Goal: Use online tool/utility: Use online tool/utility

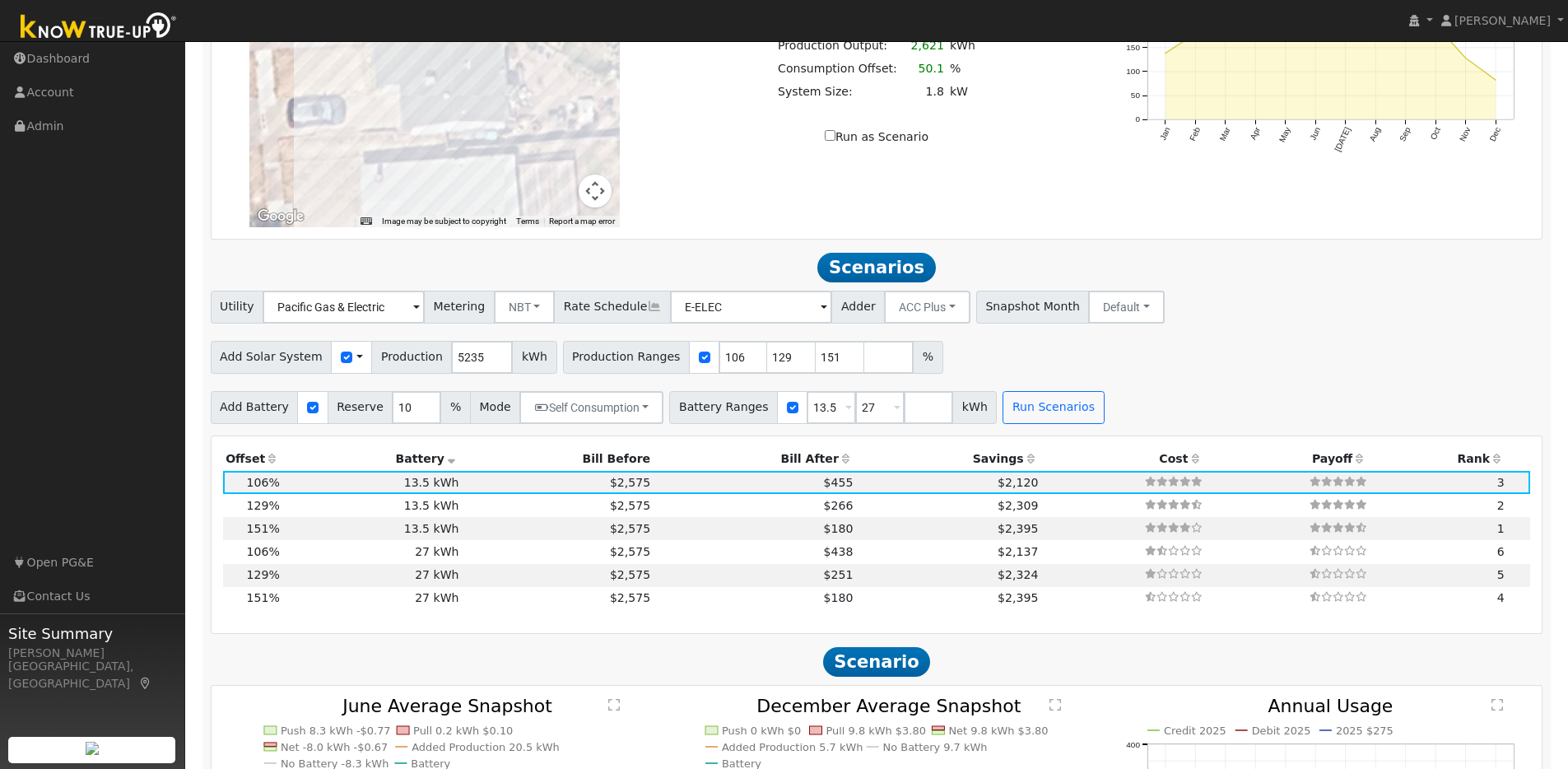
scroll to position [1558, 0]
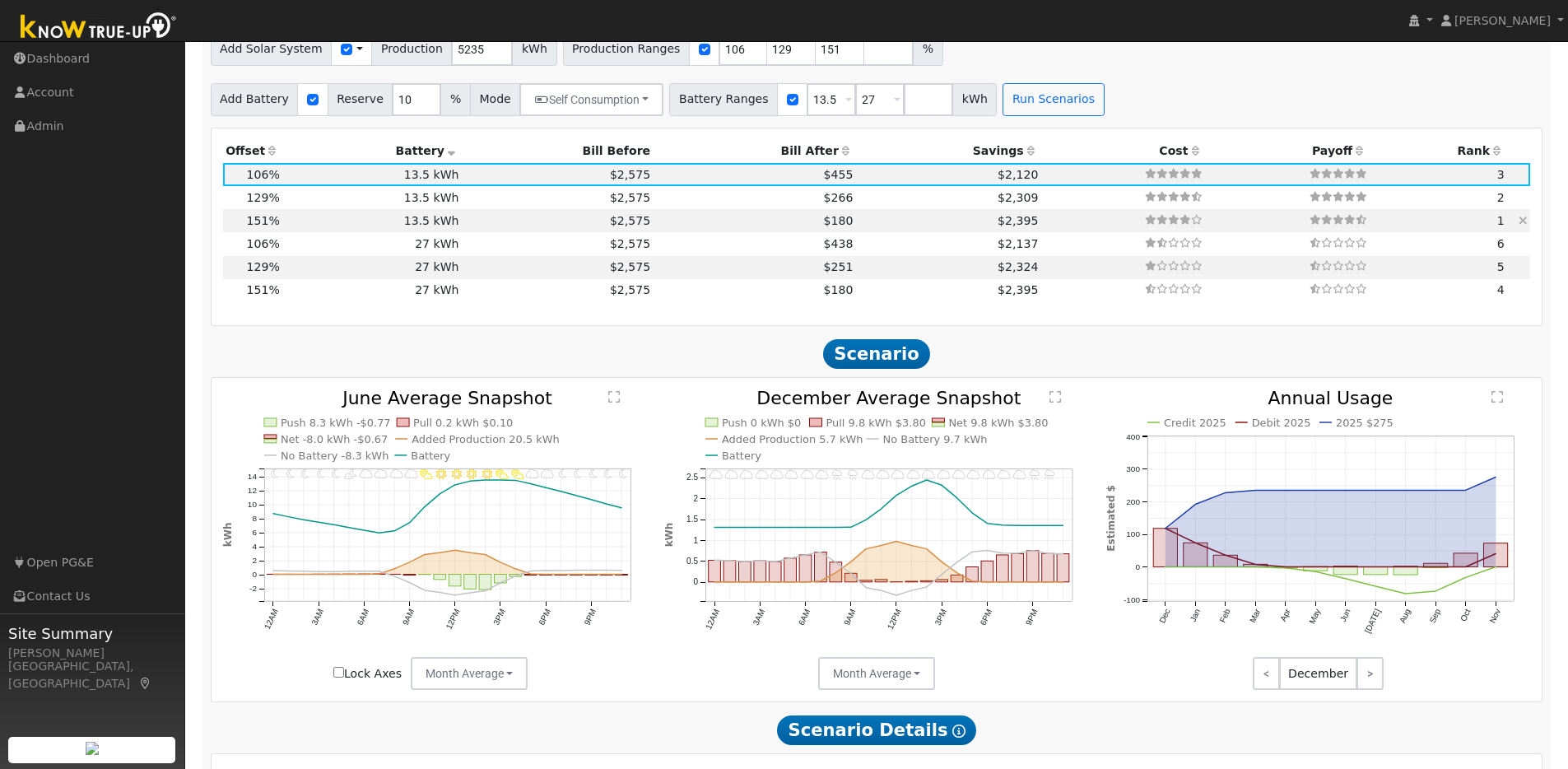
click at [308, 227] on td "13.5 kWh" at bounding box center [371, 221] width 179 height 23
type input "$16,337"
type input "$8,992"
type input "5.3"
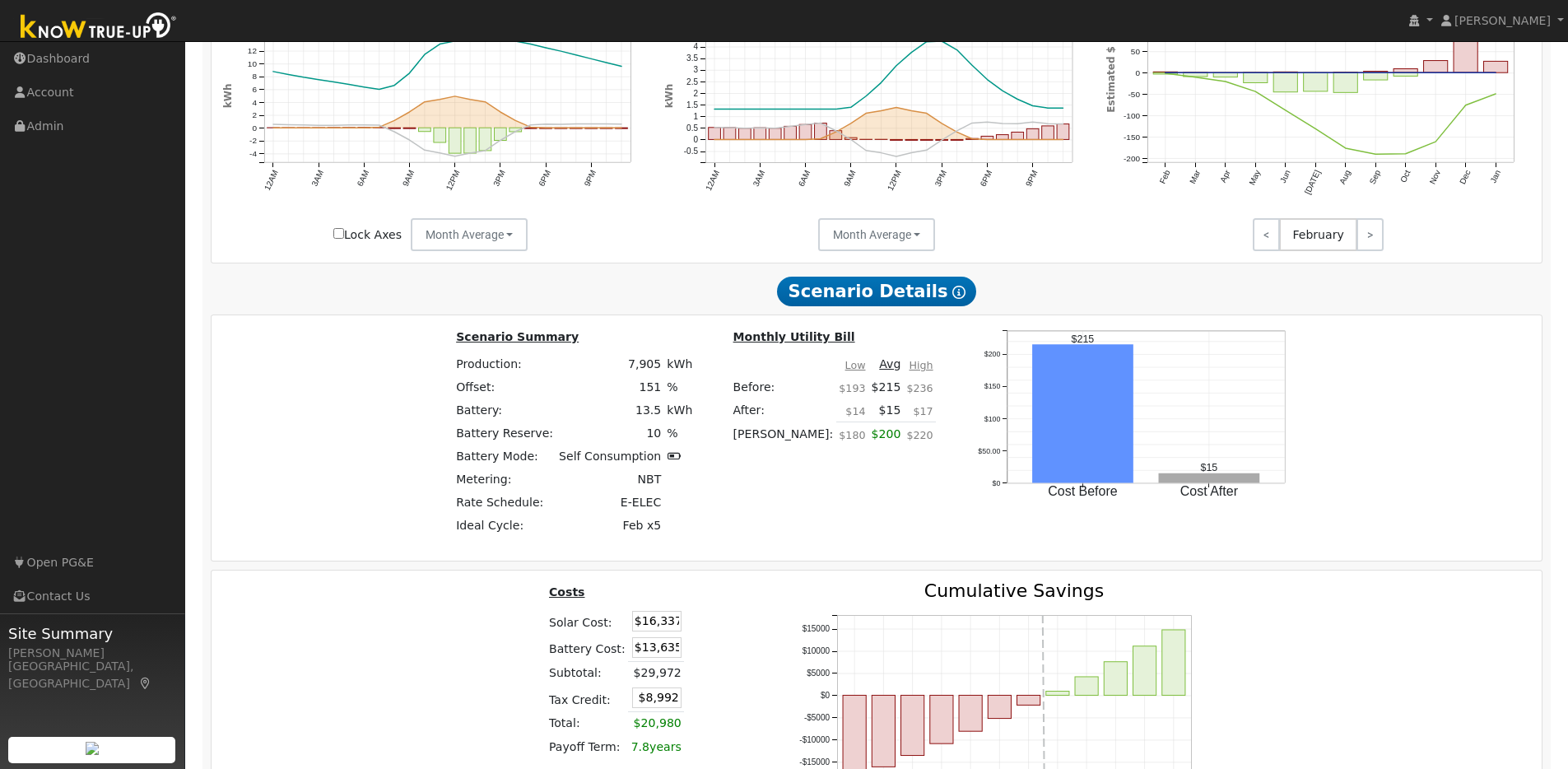
scroll to position [1636, 0]
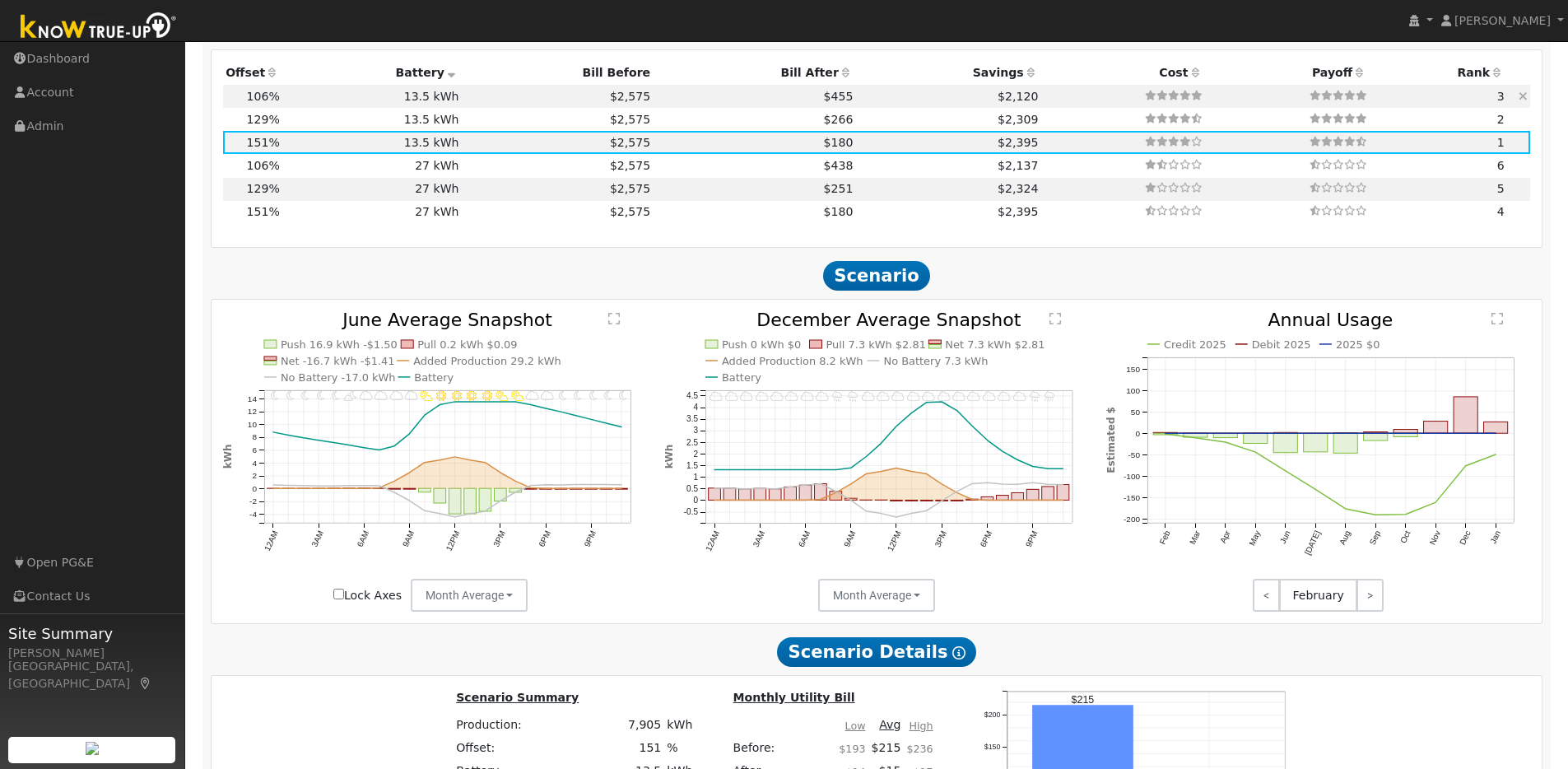
click at [321, 99] on td "13.5 kWh" at bounding box center [371, 96] width 179 height 23
type input "$11,468"
type input "$7,531"
type input "3.7"
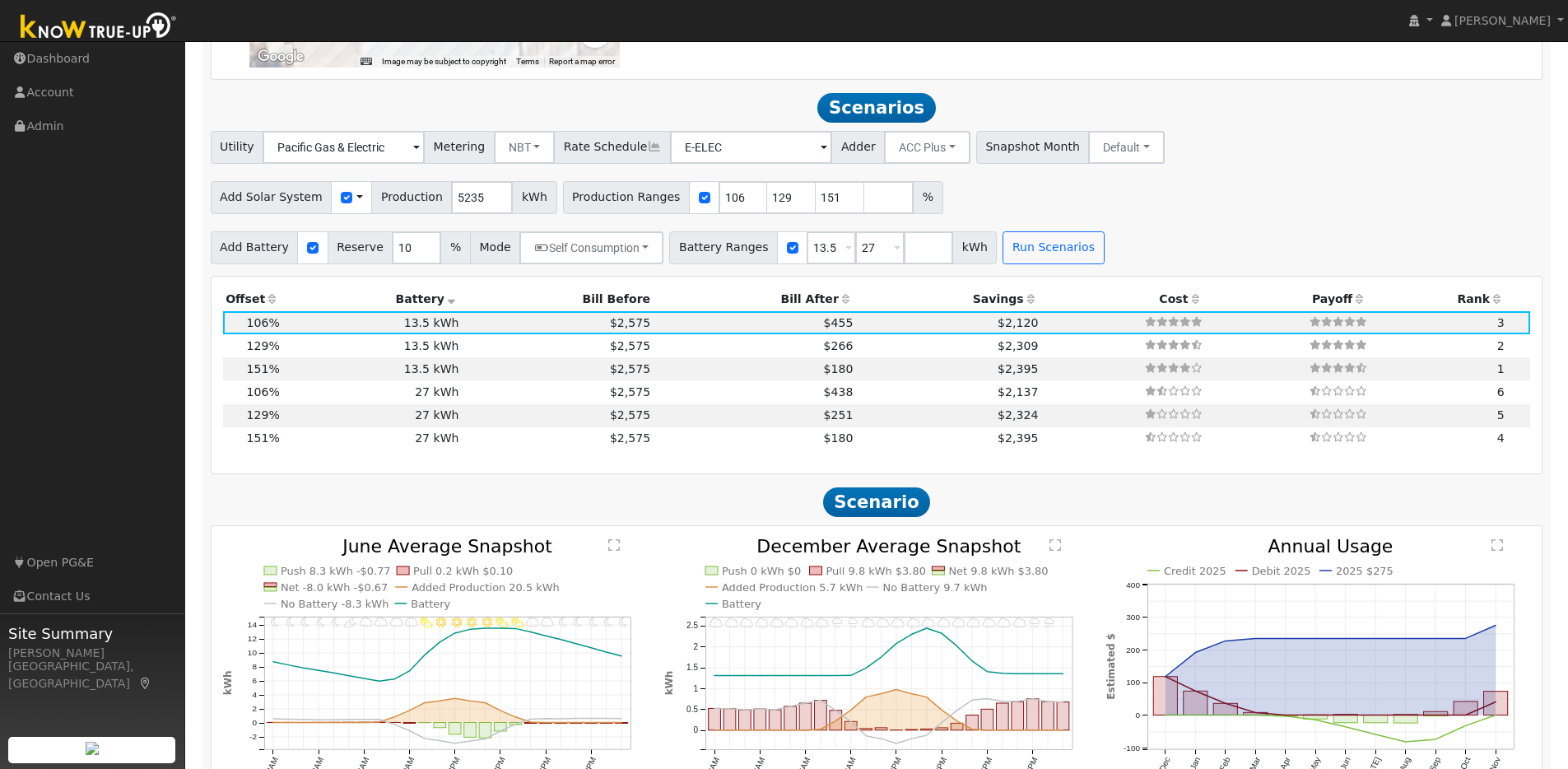
scroll to position [1234, 0]
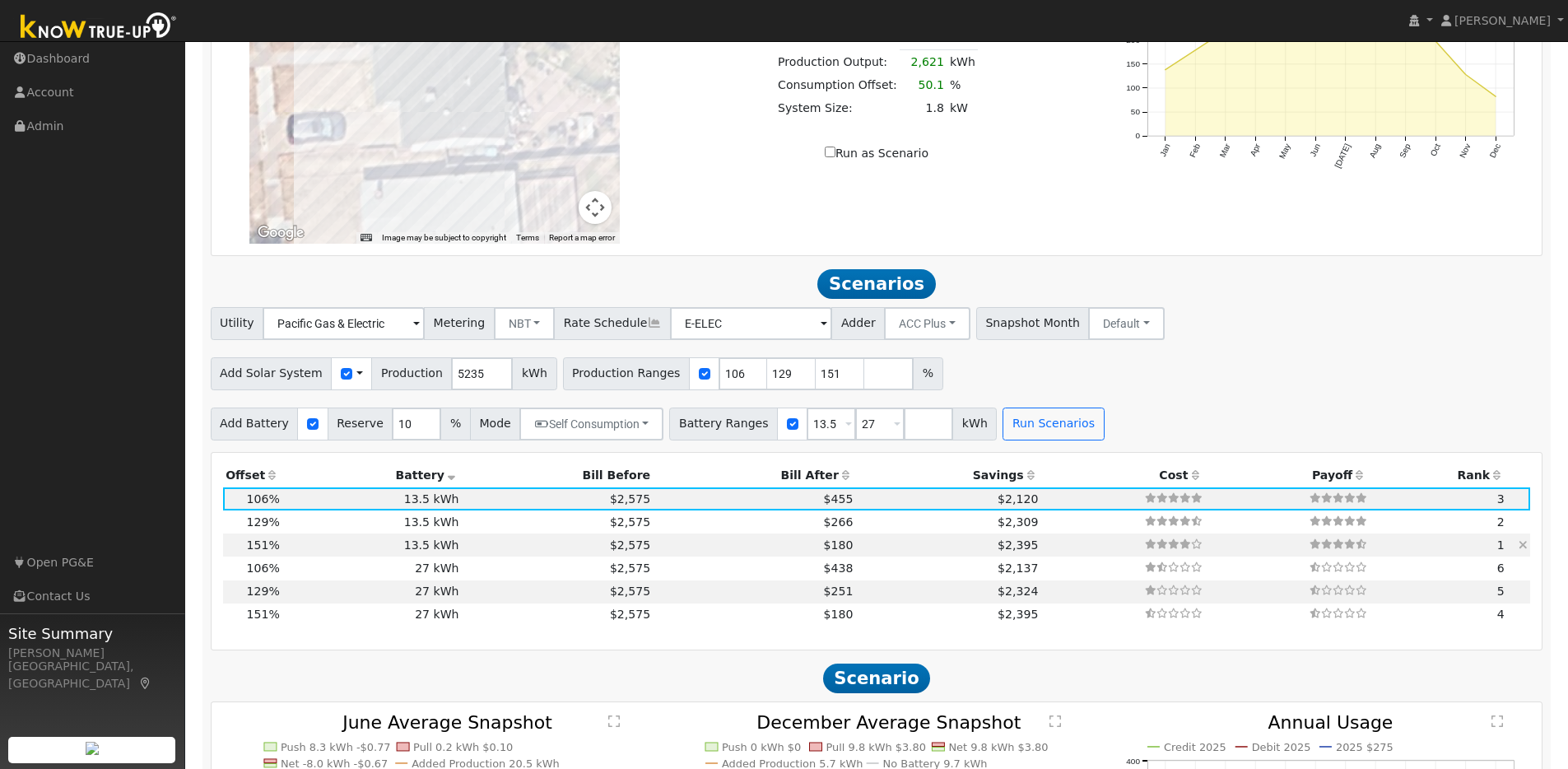
click at [303, 551] on td "13.5 kWh" at bounding box center [371, 545] width 179 height 23
type input "$16,337"
type input "$8,992"
type input "5.3"
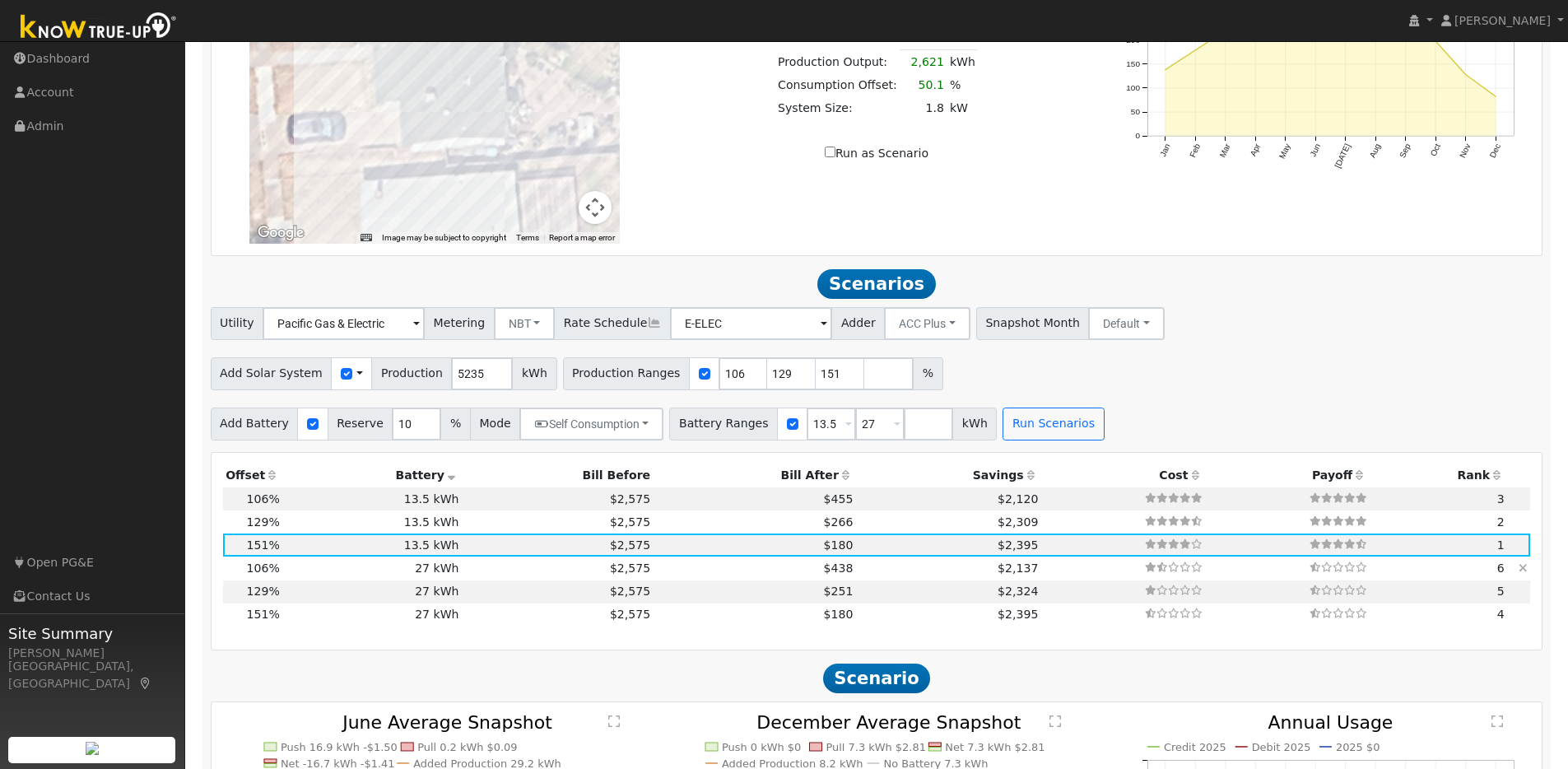
click at [1443, 577] on td "6" at bounding box center [1439, 568] width 138 height 23
type input "$11,468"
type input "$27,270"
type input "$11,621"
type input "3.7"
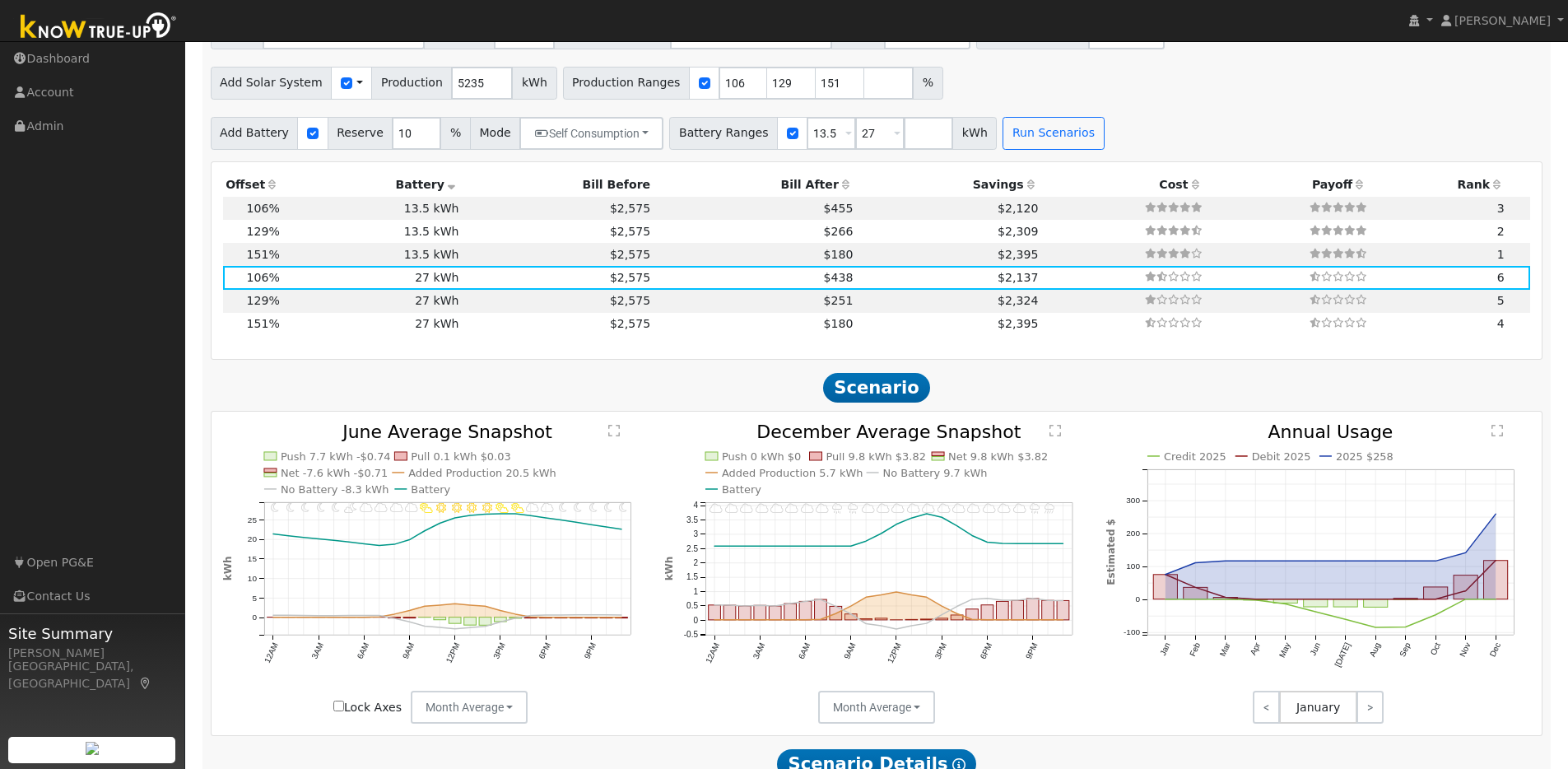
scroll to position [1609, 0]
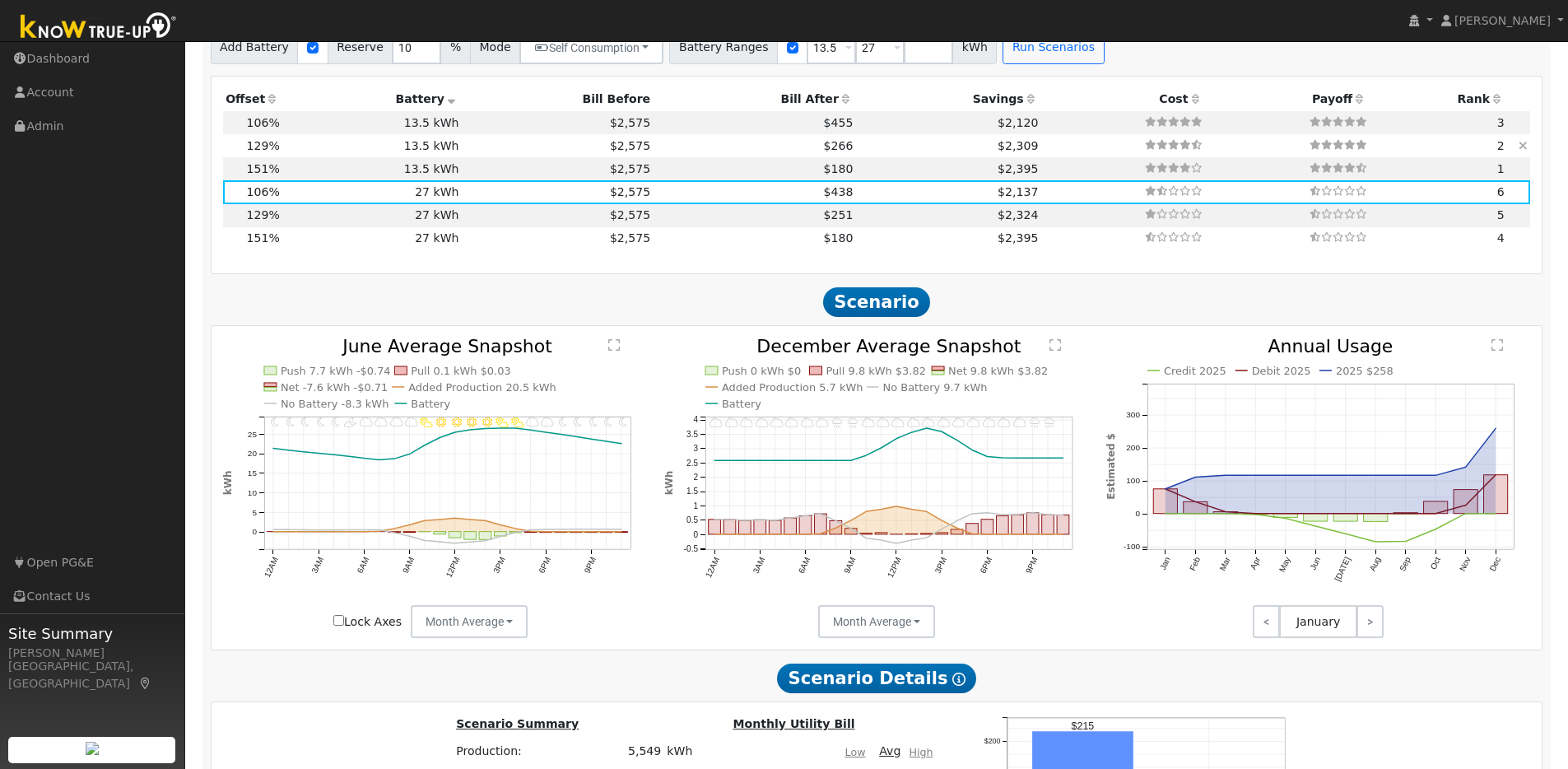
click at [282, 154] on td "13.5 kWh" at bounding box center [371, 146] width 179 height 23
type input "$13,956"
type input "$13,635"
type input "$8,277"
type input "4.5"
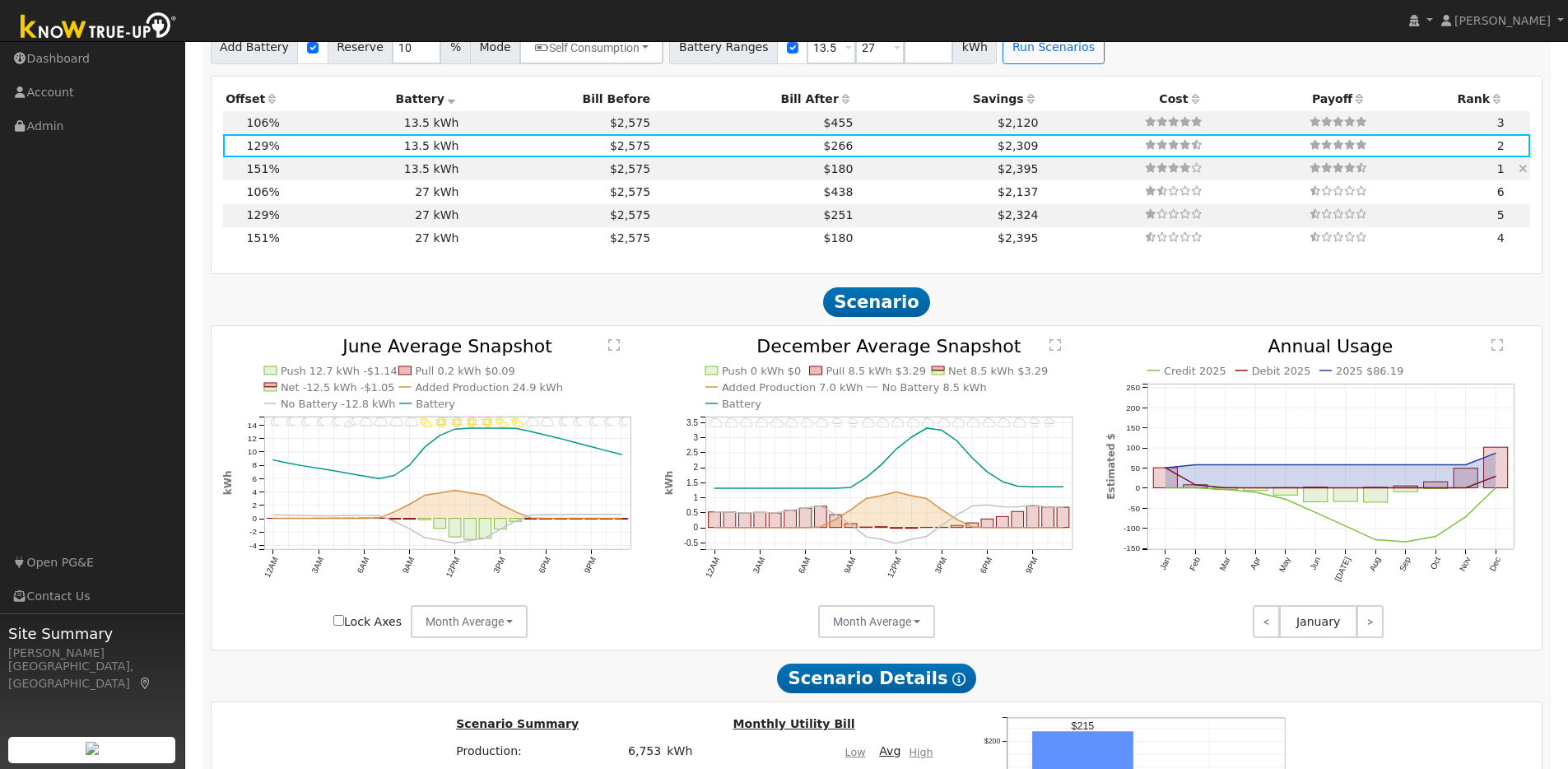
click at [337, 175] on td "13.5 kWh" at bounding box center [371, 169] width 179 height 23
type input "$16,337"
type input "$8,992"
type input "5.3"
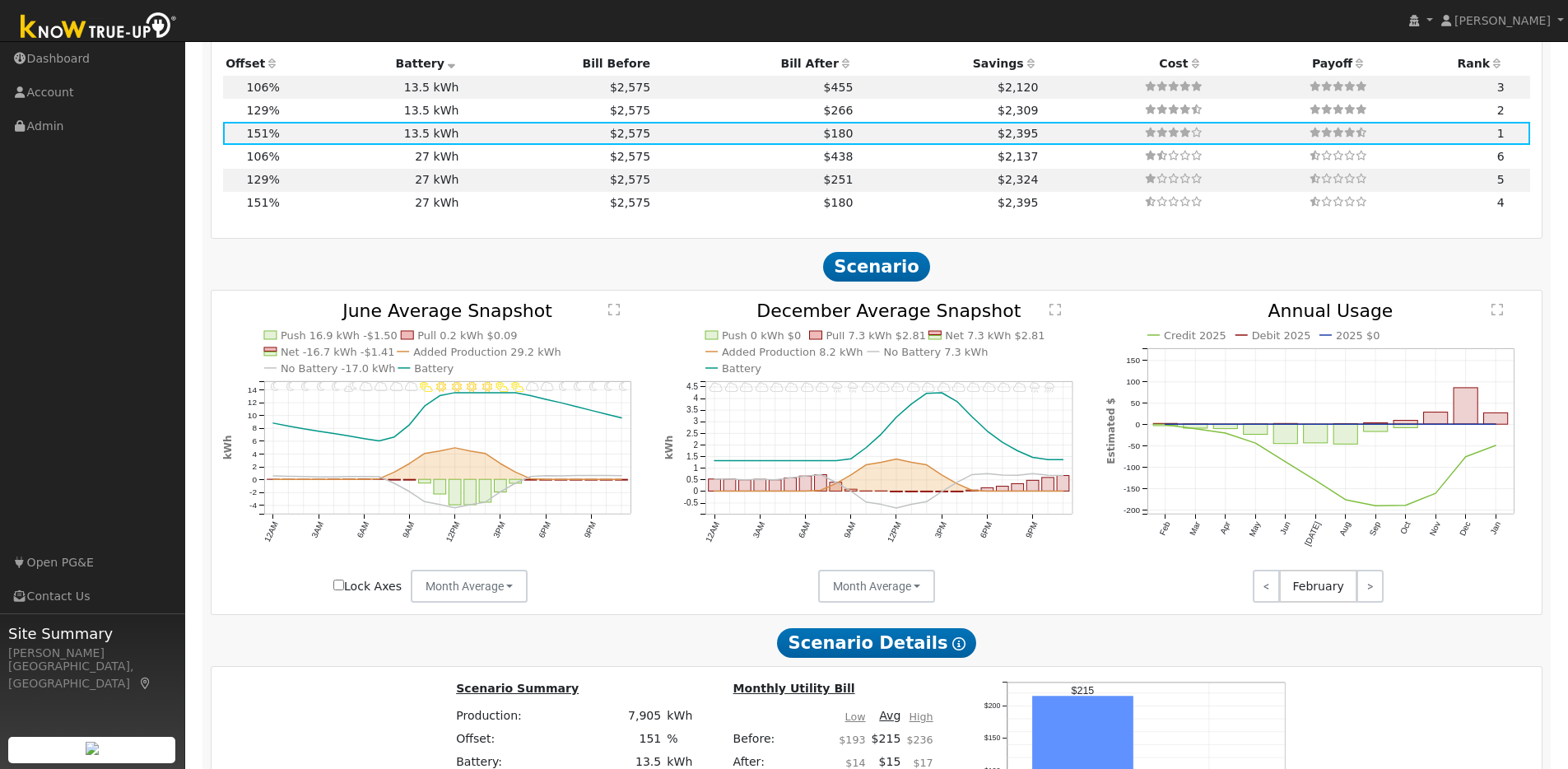
scroll to position [1629, 0]
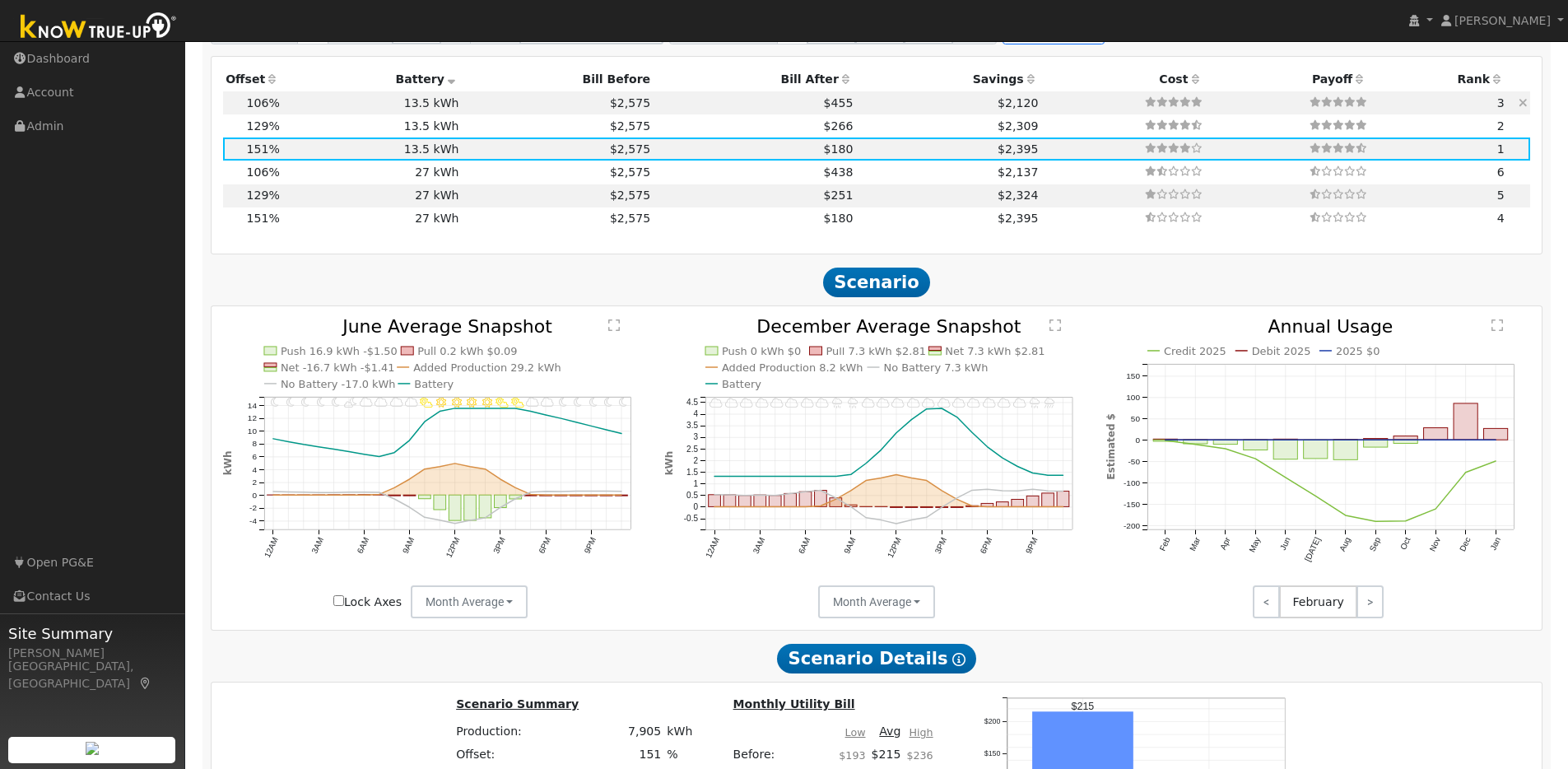
click at [305, 109] on td "13.5 kWh" at bounding box center [371, 103] width 179 height 23
type input "$11,468"
type input "$7,531"
type input "3.7"
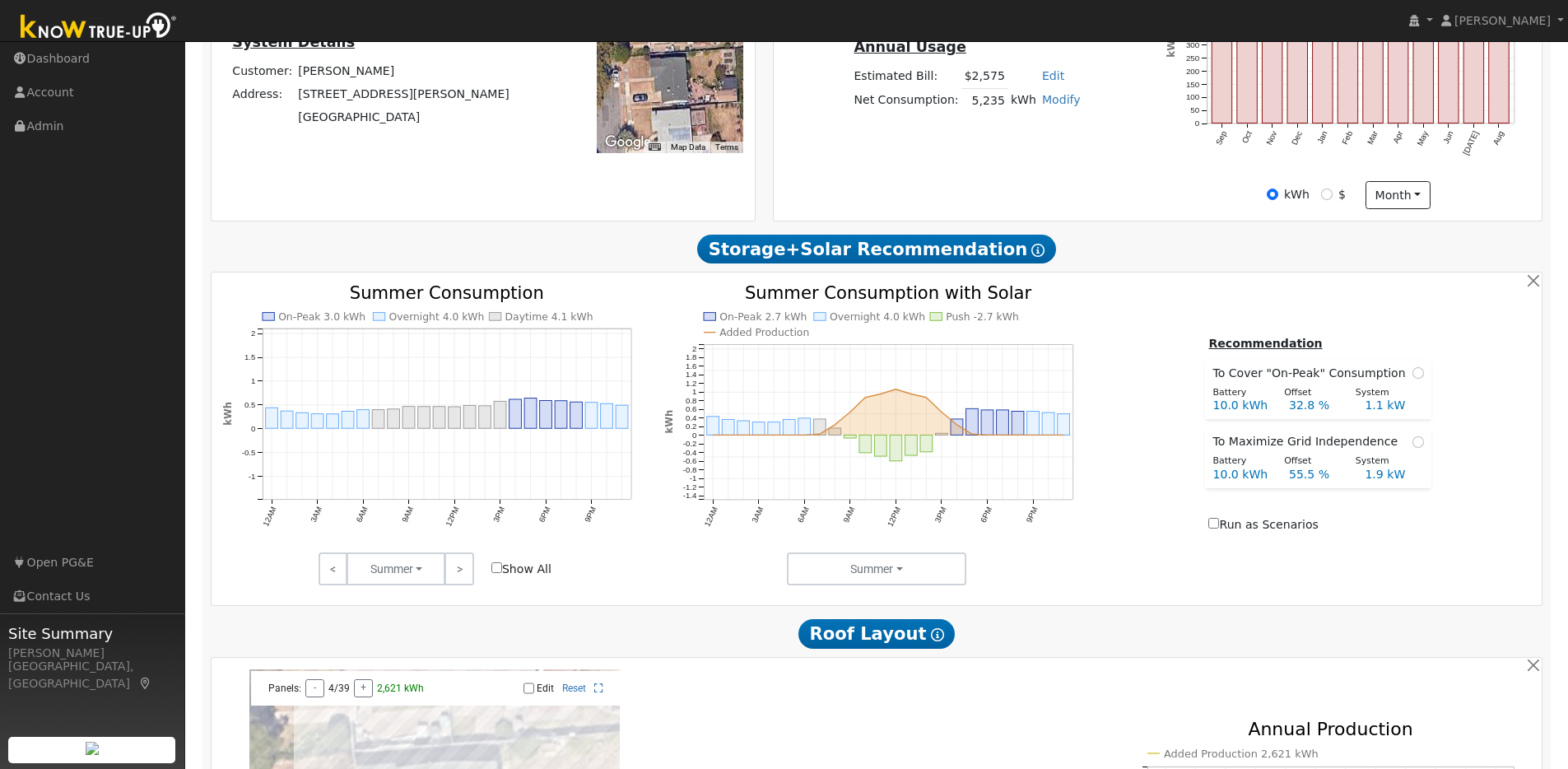
scroll to position [129, 0]
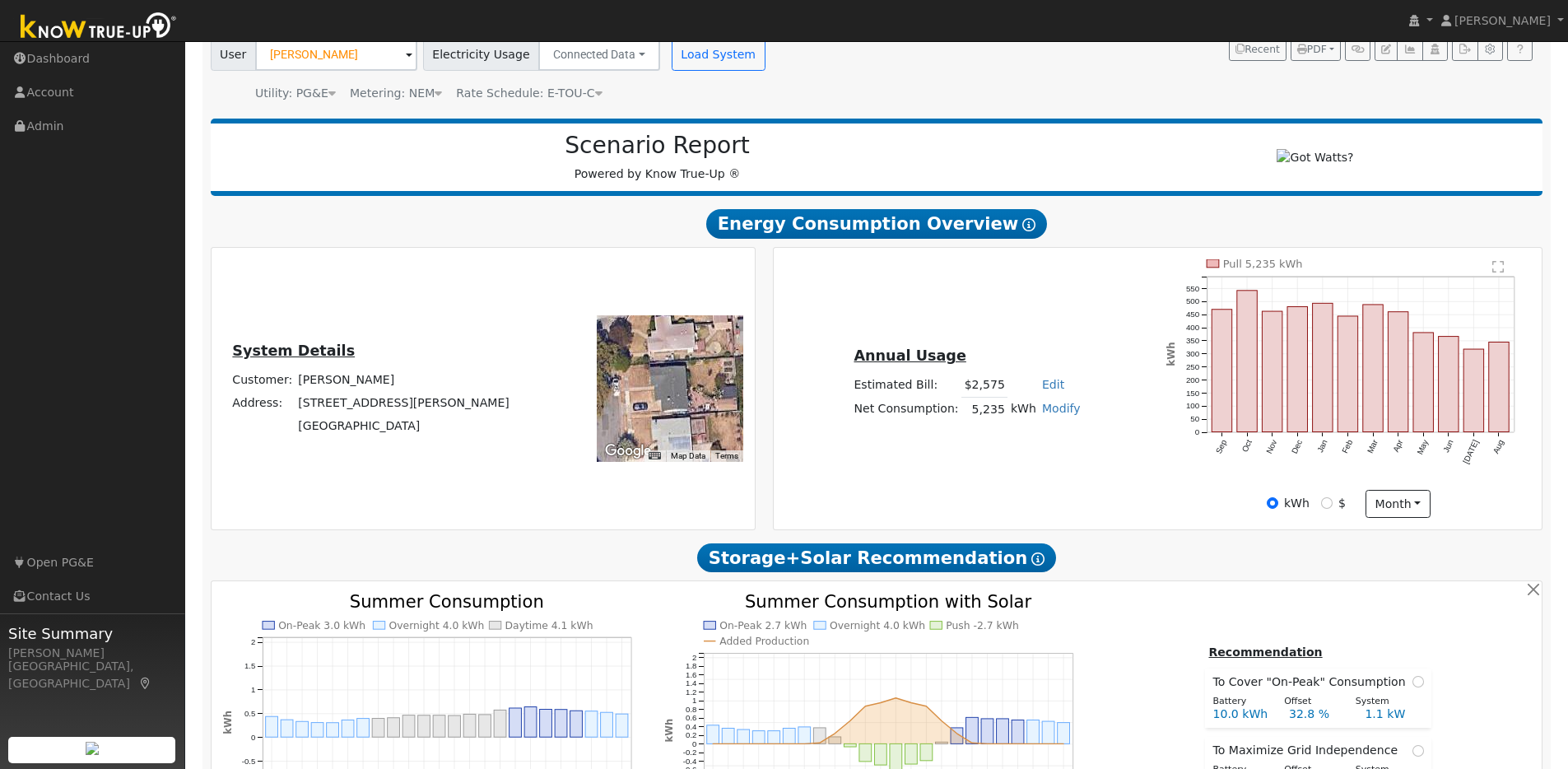
click at [1061, 415] on link "Modify" at bounding box center [1061, 408] width 39 height 13
click at [1022, 476] on link "Add Electric Vehicle" at bounding box center [1003, 471] width 138 height 23
type input "200"
click at [1062, 460] on button "Save" at bounding box center [1073, 454] width 48 height 28
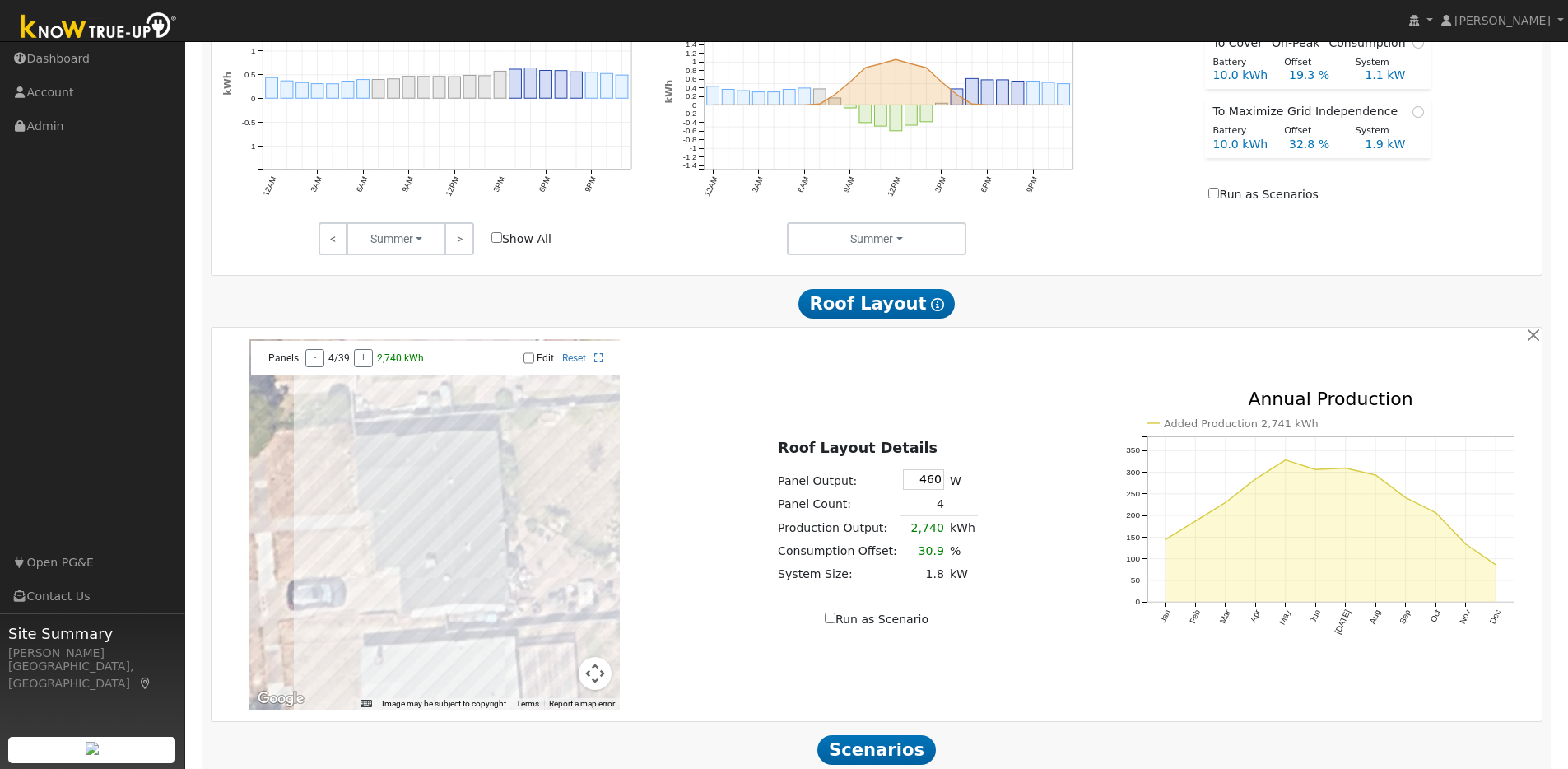
scroll to position [930, 0]
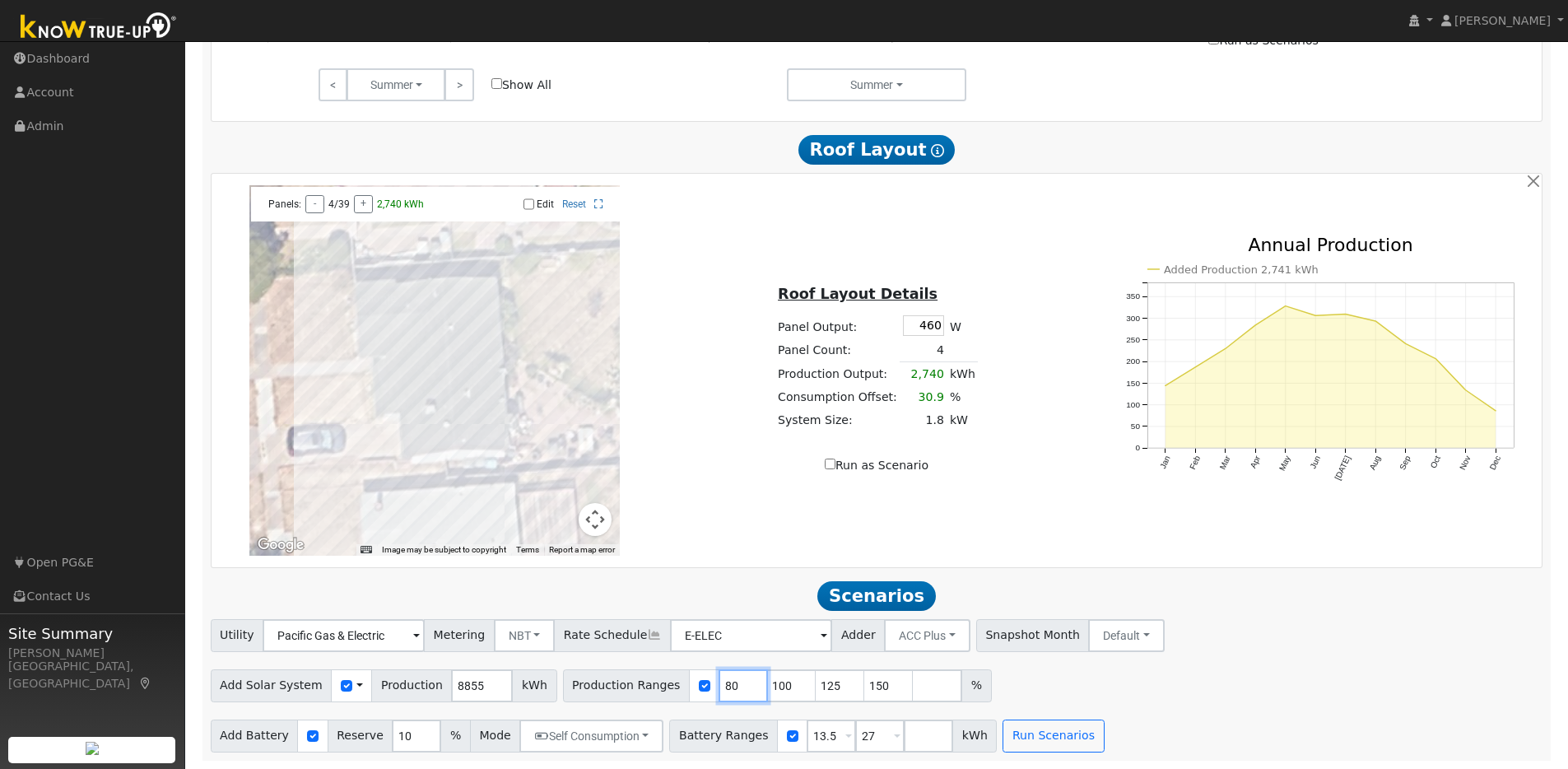
drag, startPoint x: 719, startPoint y: 687, endPoint x: 684, endPoint y: 678, distance: 36.1
click at [682, 678] on div "Production Ranges 80 100 125 150 %" at bounding box center [777, 686] width 429 height 33
type input "100"
type input "125"
type input "150"
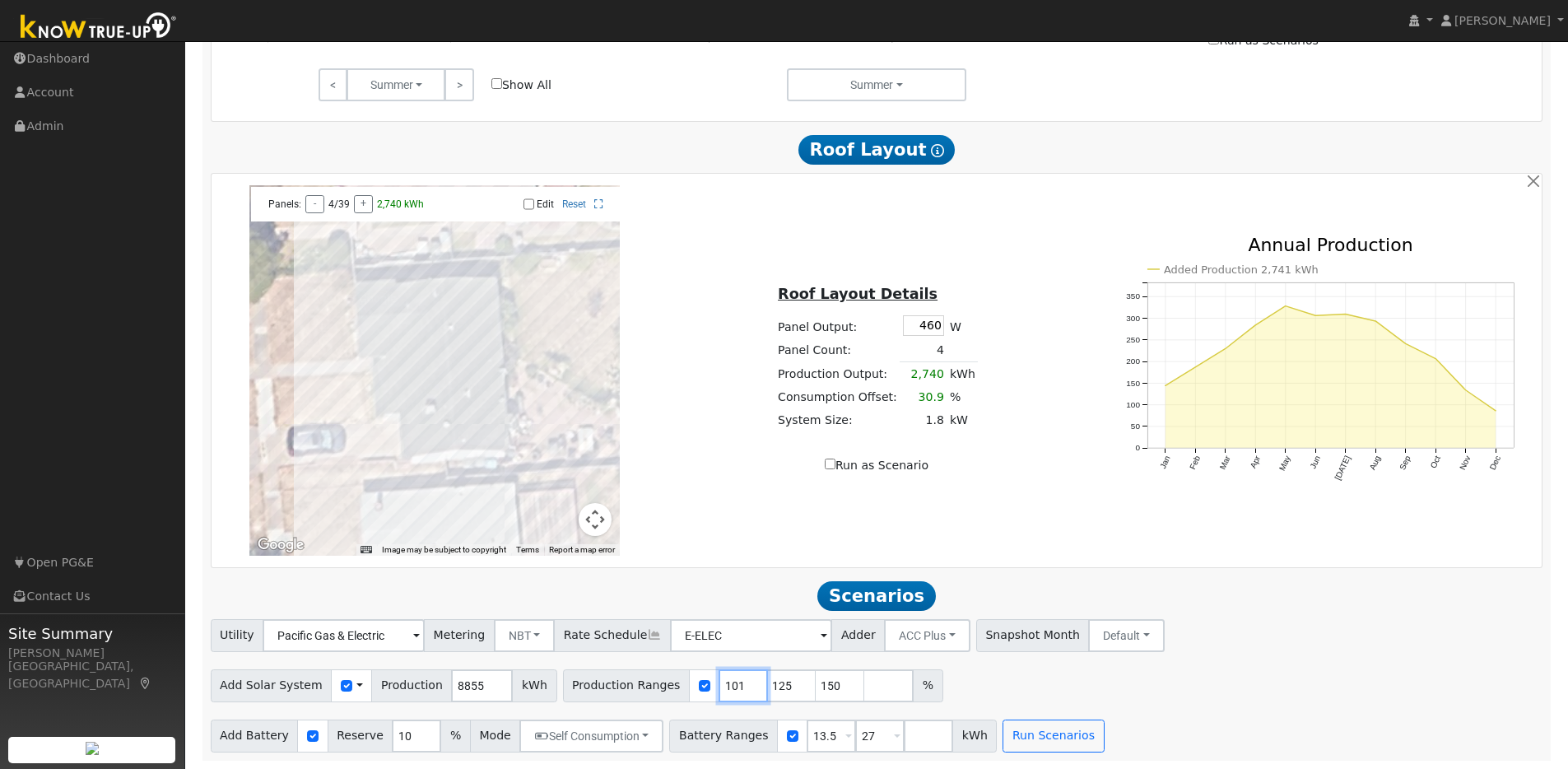
click at [732, 683] on input "101" at bounding box center [744, 686] width 50 height 33
click at [732, 683] on input "102" at bounding box center [744, 686] width 50 height 33
click at [732, 683] on input "103" at bounding box center [744, 686] width 50 height 33
click at [732, 683] on input "104" at bounding box center [744, 686] width 50 height 33
click at [732, 683] on input "105" at bounding box center [744, 686] width 50 height 33
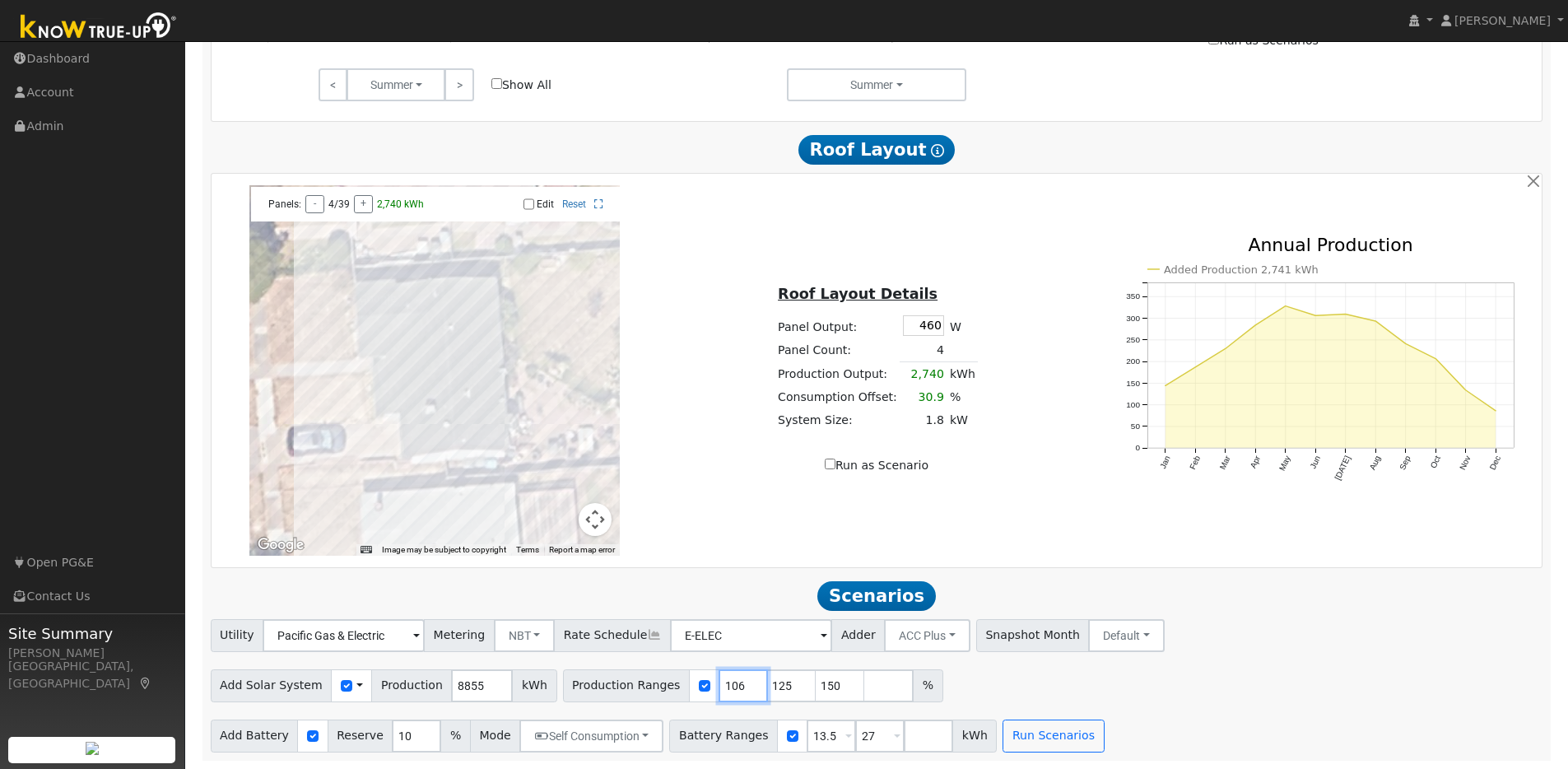
type input "106"
click at [732, 683] on input "106" at bounding box center [744, 686] width 50 height 33
click at [786, 683] on input "126" at bounding box center [792, 686] width 50 height 33
click at [786, 683] on input "127" at bounding box center [792, 686] width 50 height 33
click at [786, 683] on input "128" at bounding box center [792, 686] width 50 height 33
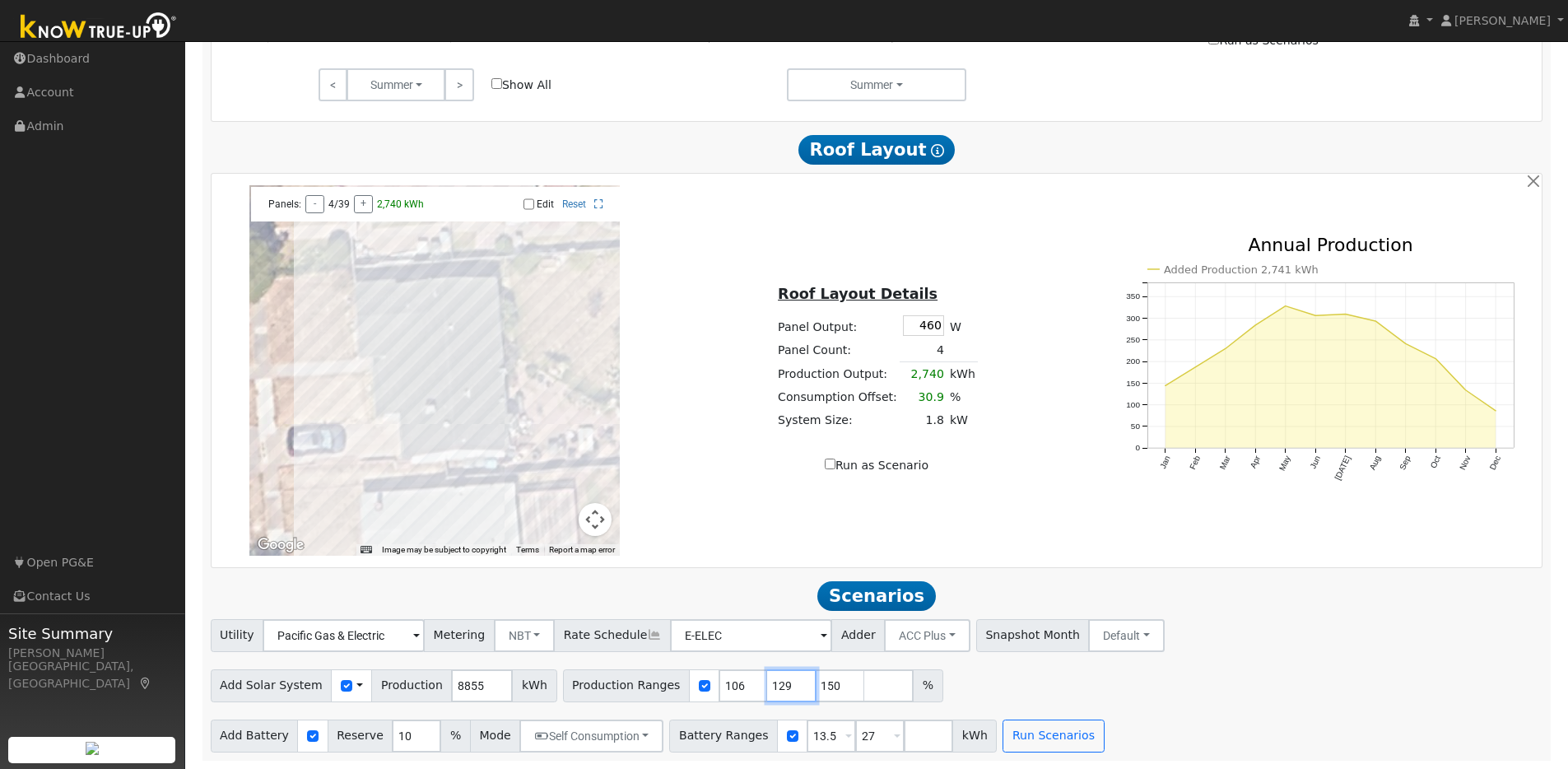
type input "129"
click at [786, 683] on input "129" at bounding box center [792, 686] width 50 height 33
type input "151"
click at [833, 683] on input "151" at bounding box center [841, 686] width 50 height 33
click at [1018, 679] on div "Add Solar System Use CSV Data Production 8855 kWh Production Ranges 106 129 151…" at bounding box center [876, 683] width 1338 height 39
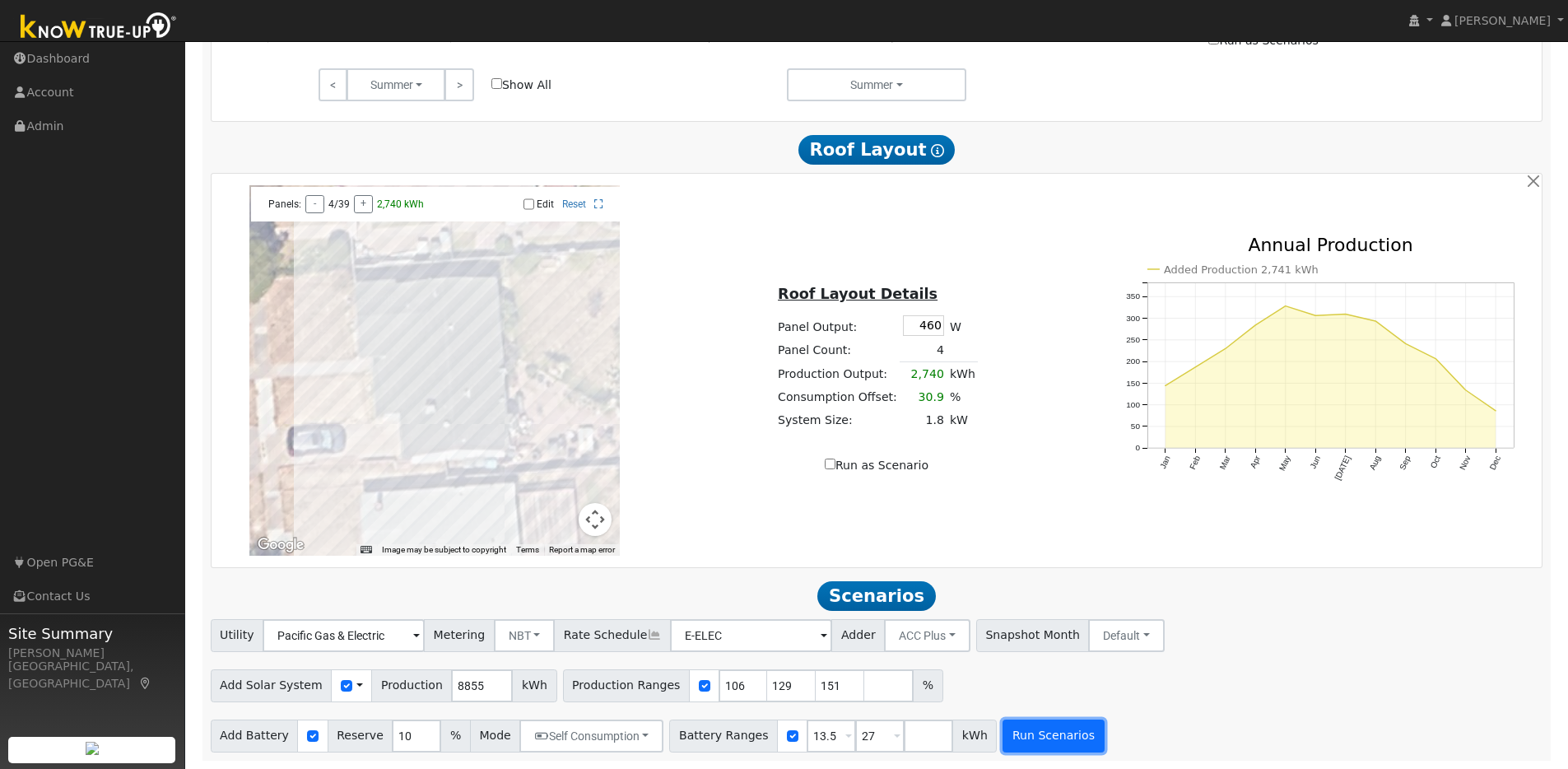
click at [1032, 734] on button "Run Scenarios" at bounding box center [1053, 736] width 101 height 33
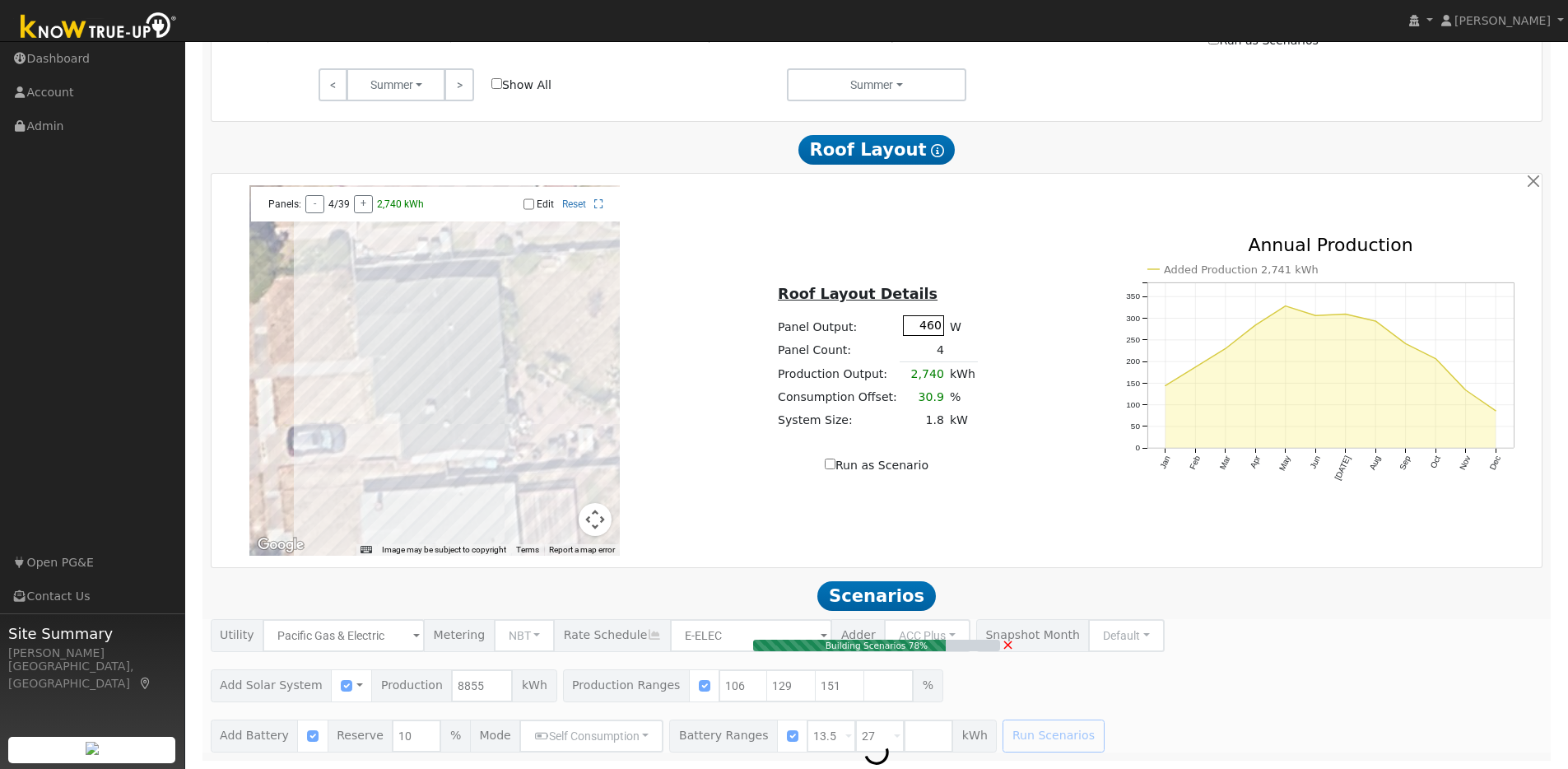
click at [937, 325] on input "460" at bounding box center [924, 325] width 41 height 21
type input "44"
type input "$27,633"
type input "$12,380"
type input "8.9"
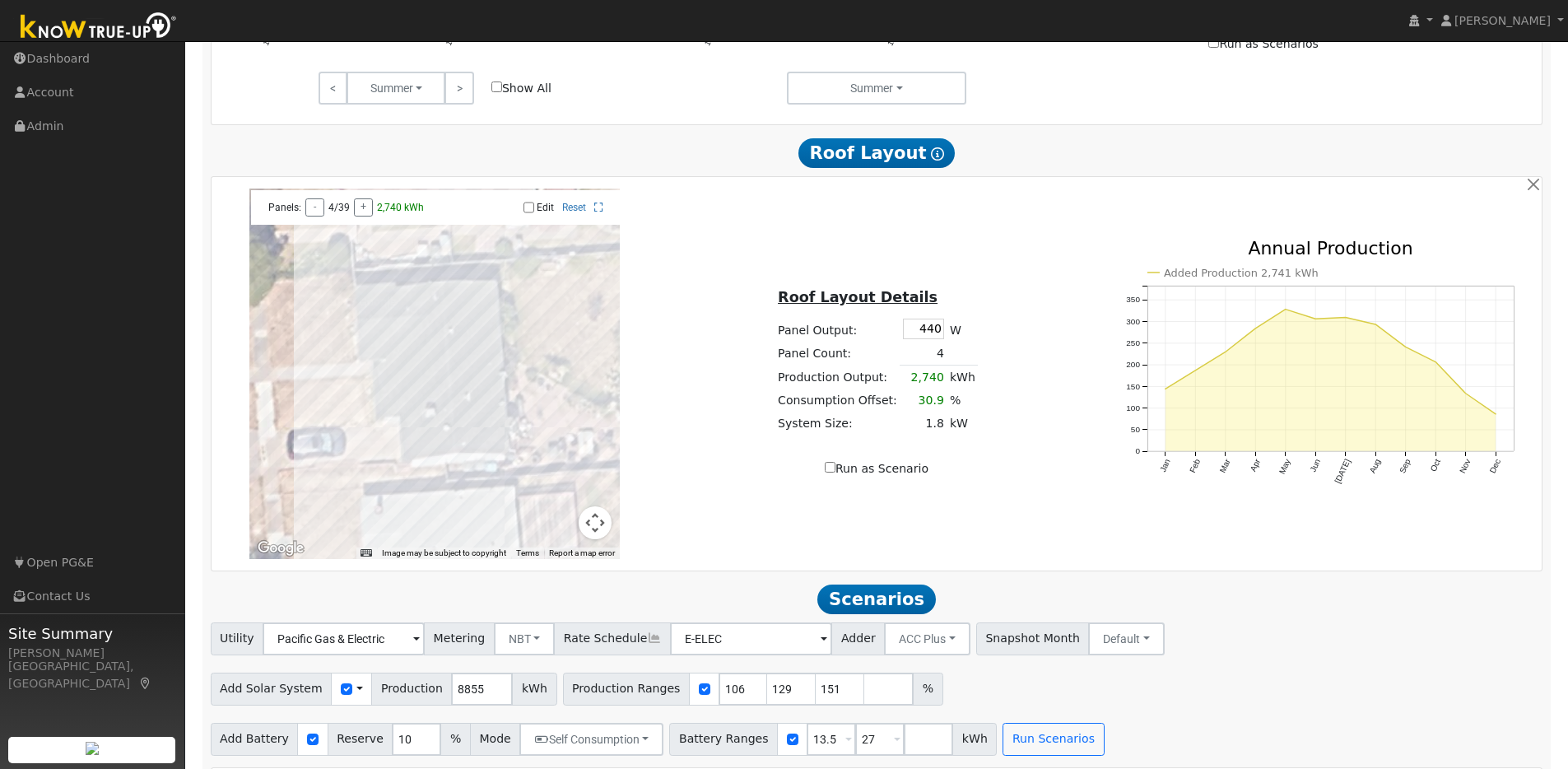
scroll to position [915, 0]
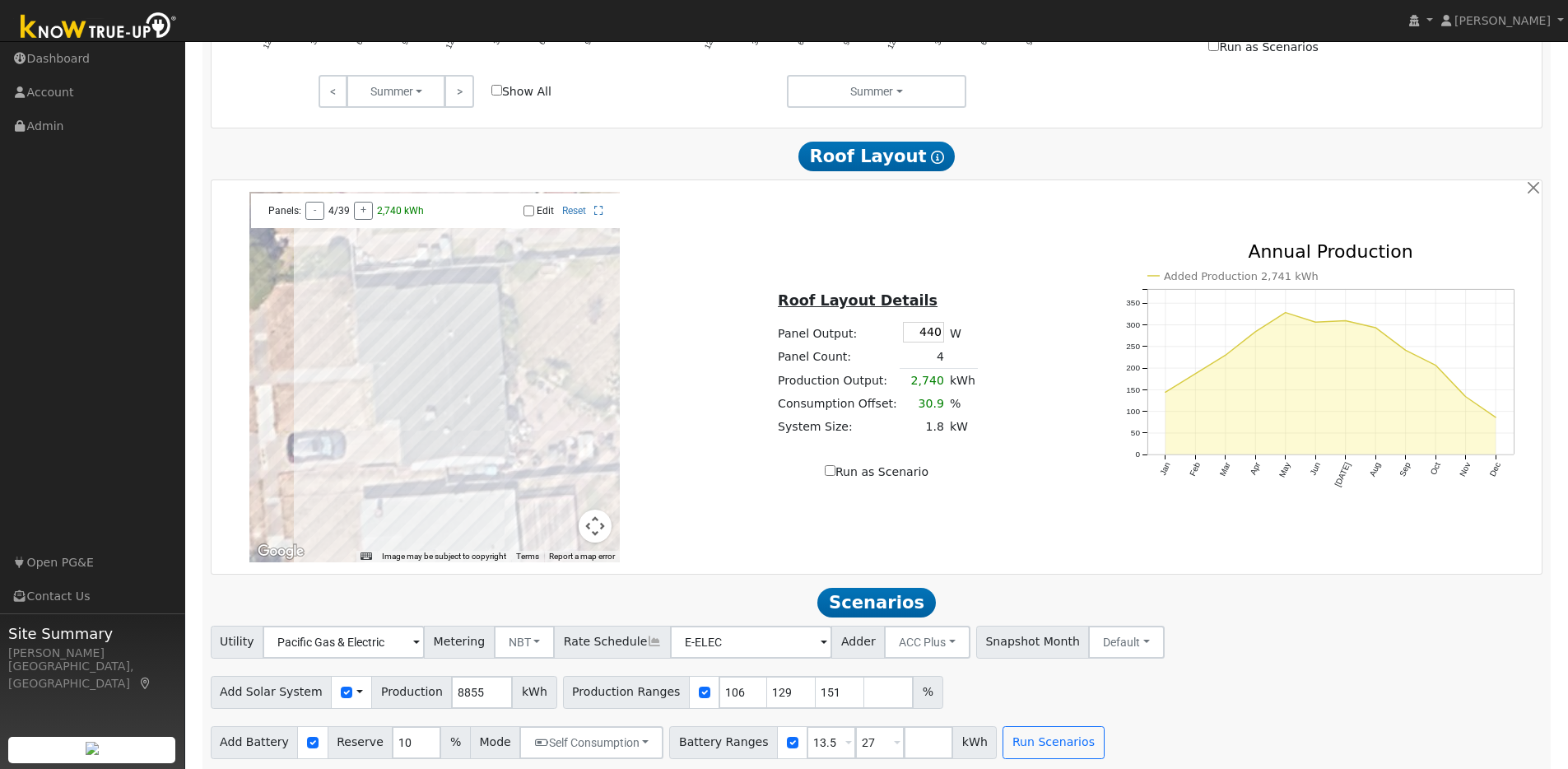
type input "440"
type input "80"
type input "100"
type input "125"
type input "150"
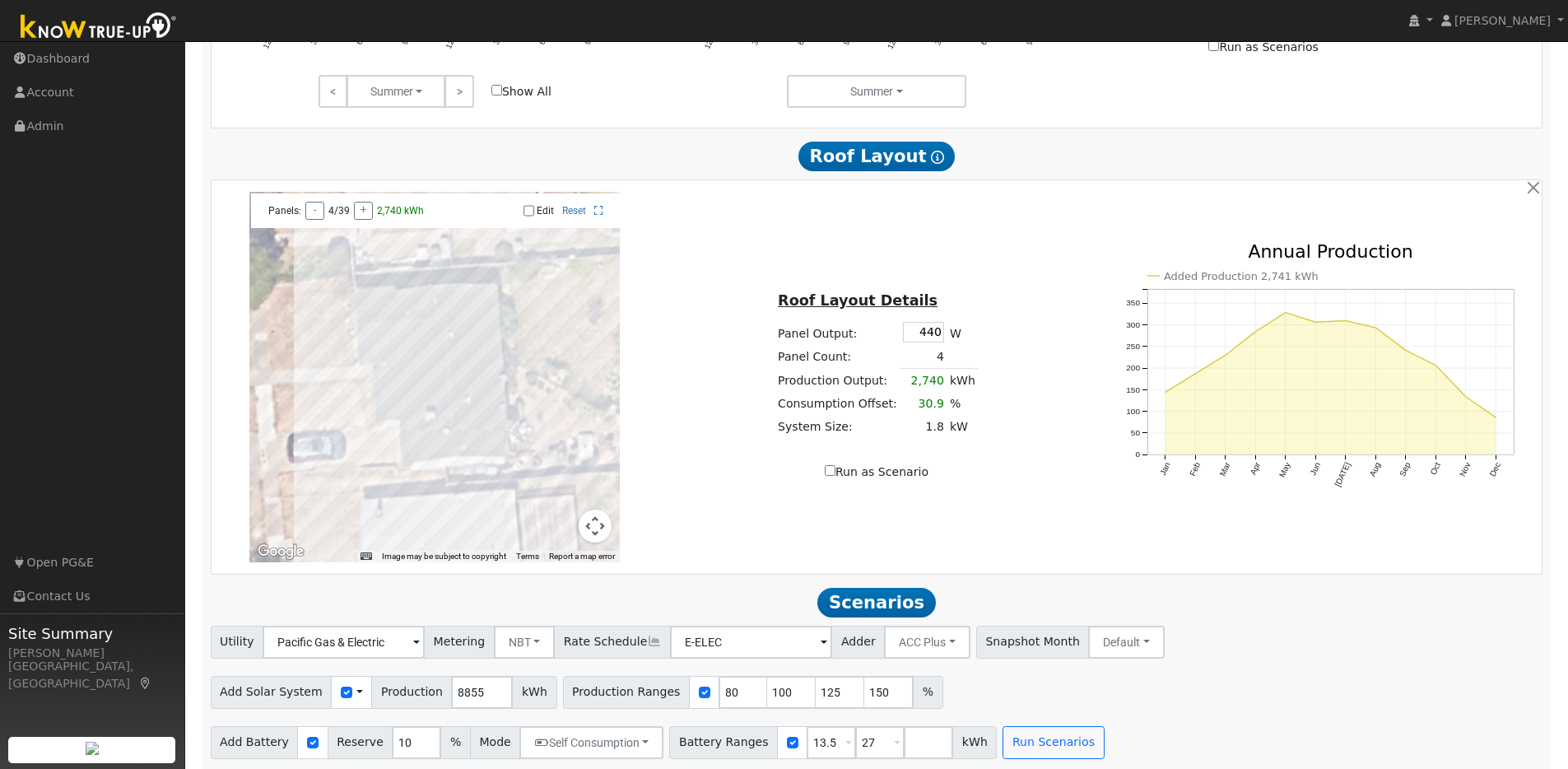
click at [529, 215] on input "Edit" at bounding box center [528, 211] width 11 height 12
checkbox input "true"
click at [468, 441] on div at bounding box center [434, 377] width 371 height 371
click at [465, 428] on div at bounding box center [434, 377] width 371 height 371
click at [485, 410] on div at bounding box center [434, 377] width 371 height 371
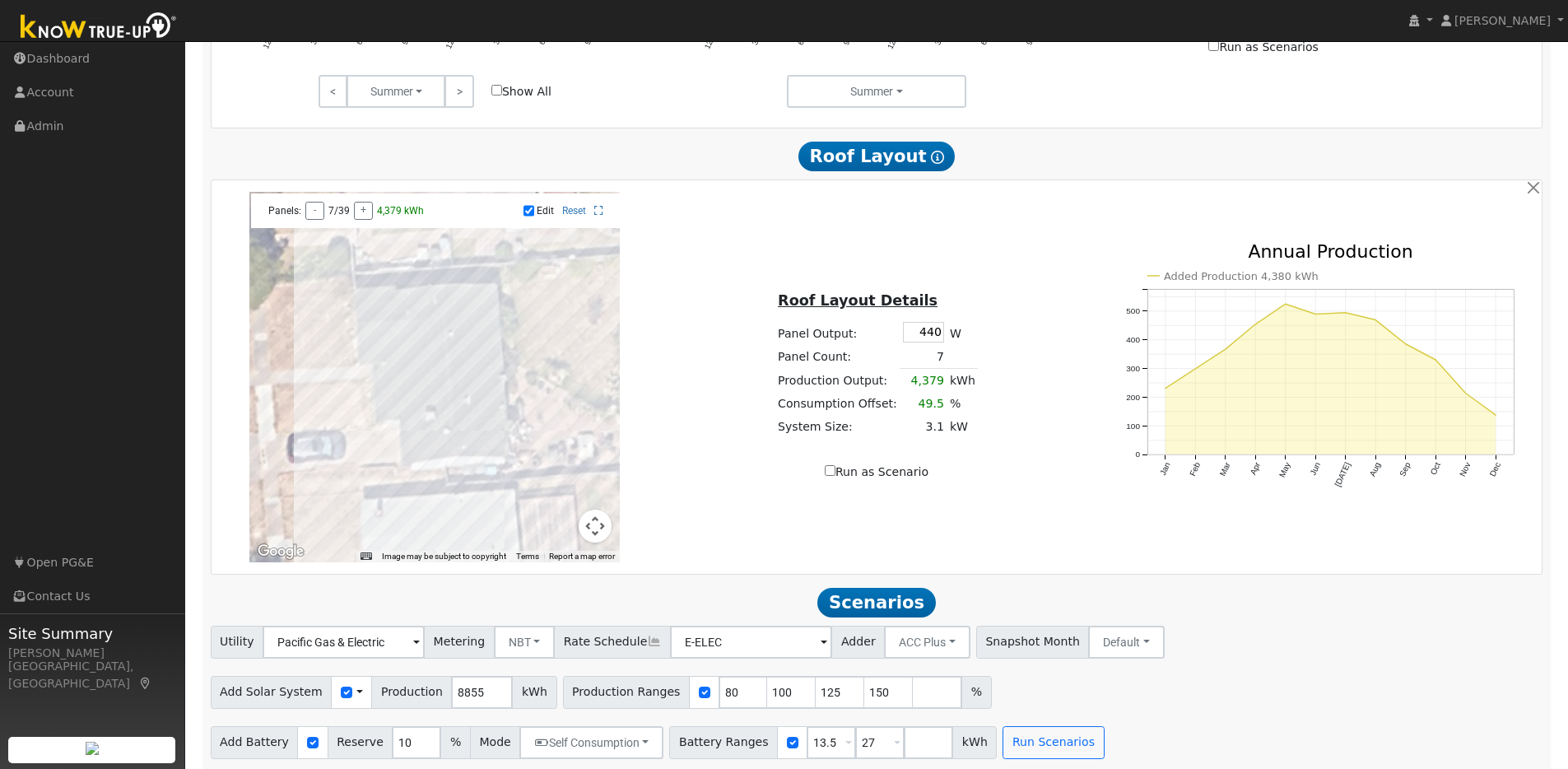
click at [491, 428] on div at bounding box center [434, 377] width 371 height 371
drag, startPoint x: 489, startPoint y: 442, endPoint x: 510, endPoint y: 450, distance: 22.5
click at [490, 442] on div at bounding box center [434, 377] width 371 height 371
click at [457, 398] on div at bounding box center [434, 377] width 371 height 371
click at [459, 387] on div at bounding box center [434, 377] width 371 height 371
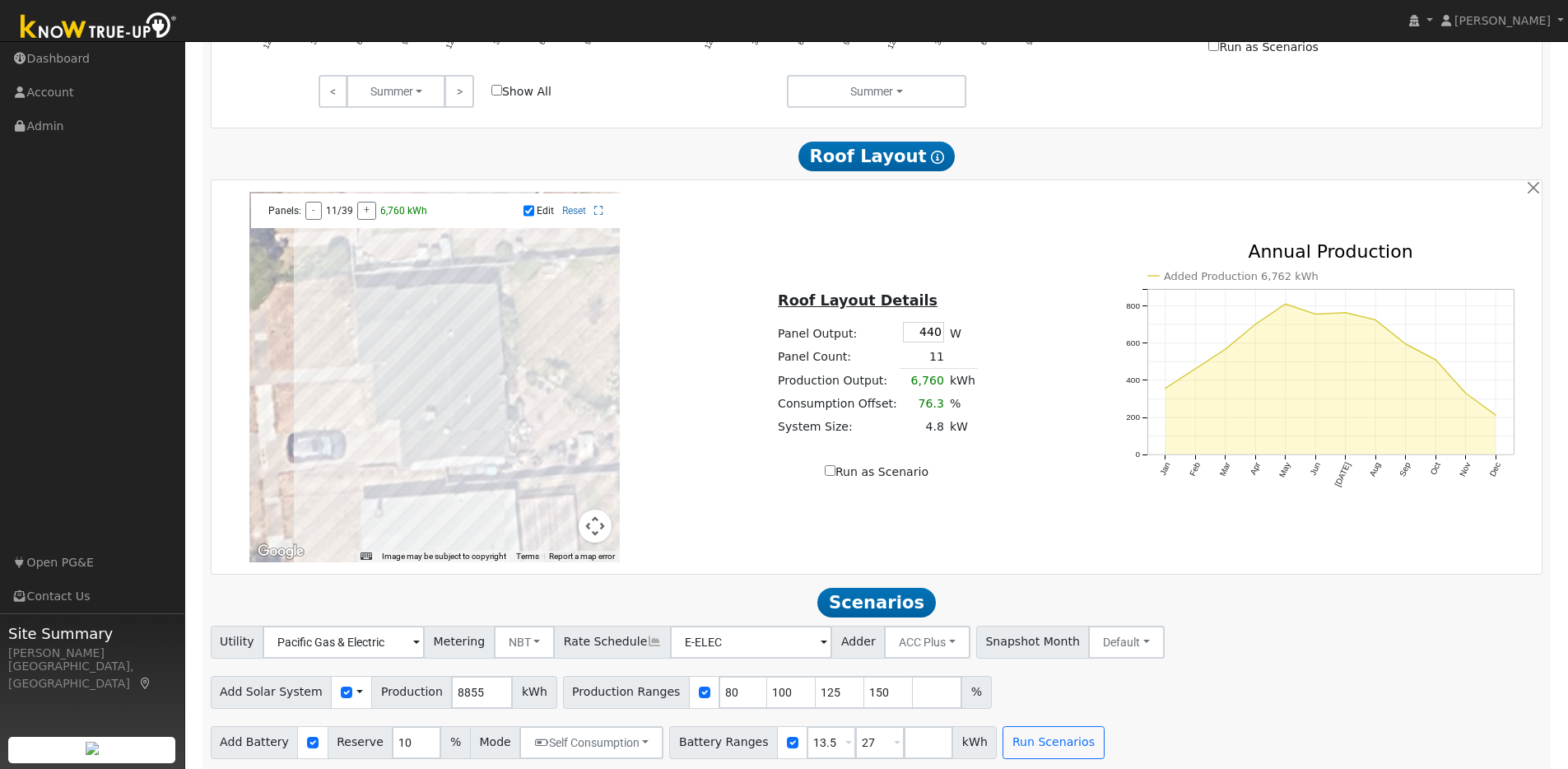
click at [459, 372] on div at bounding box center [434, 377] width 371 height 371
click at [487, 372] on div at bounding box center [434, 377] width 371 height 371
click at [486, 358] on div at bounding box center [434, 377] width 371 height 371
click at [482, 342] on div at bounding box center [434, 377] width 371 height 371
click at [750, 481] on div "Run as Scenario" at bounding box center [876, 472] width 425 height 17
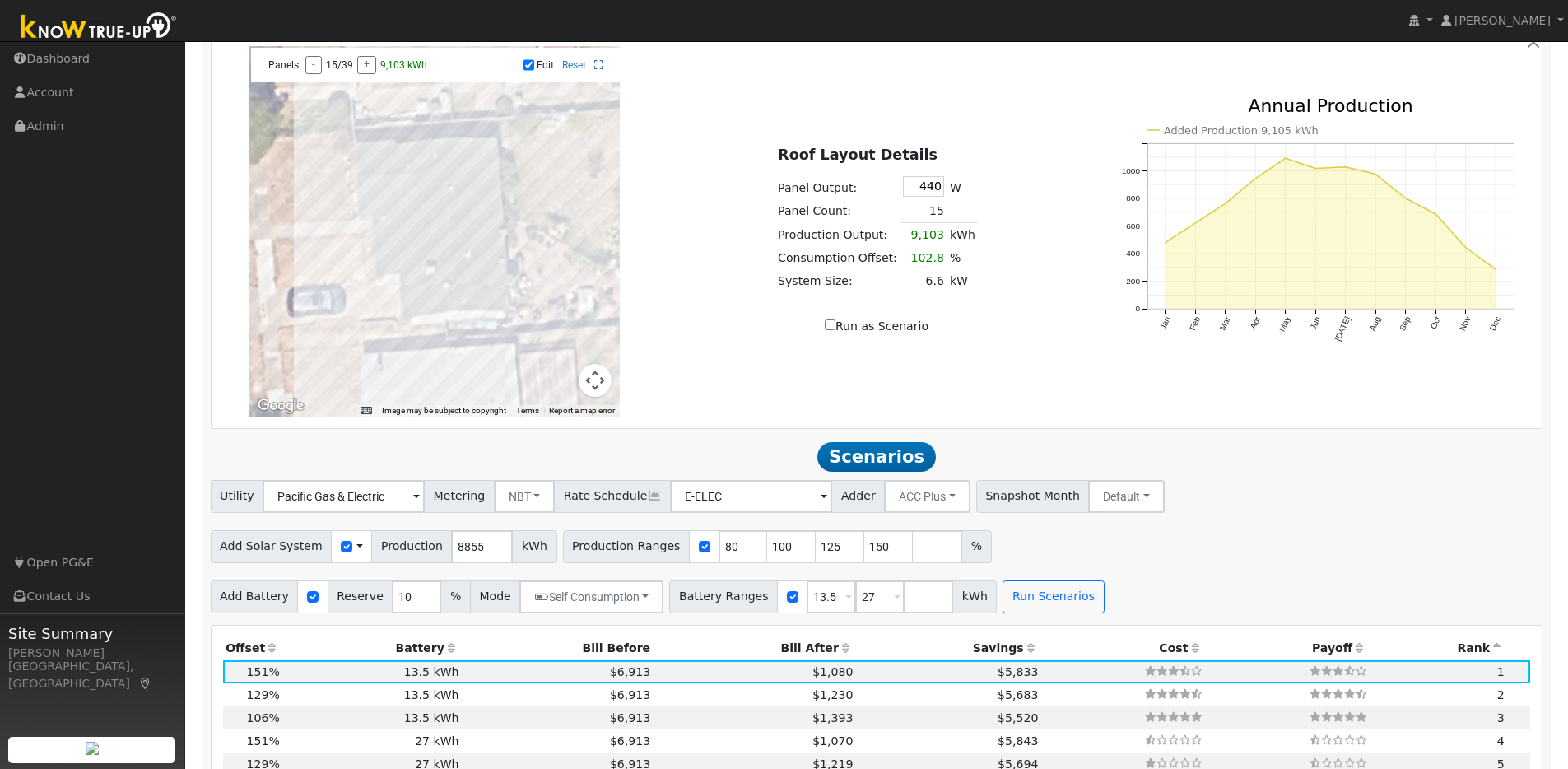
scroll to position [1061, 0]
